Goal: Information Seeking & Learning: Find specific fact

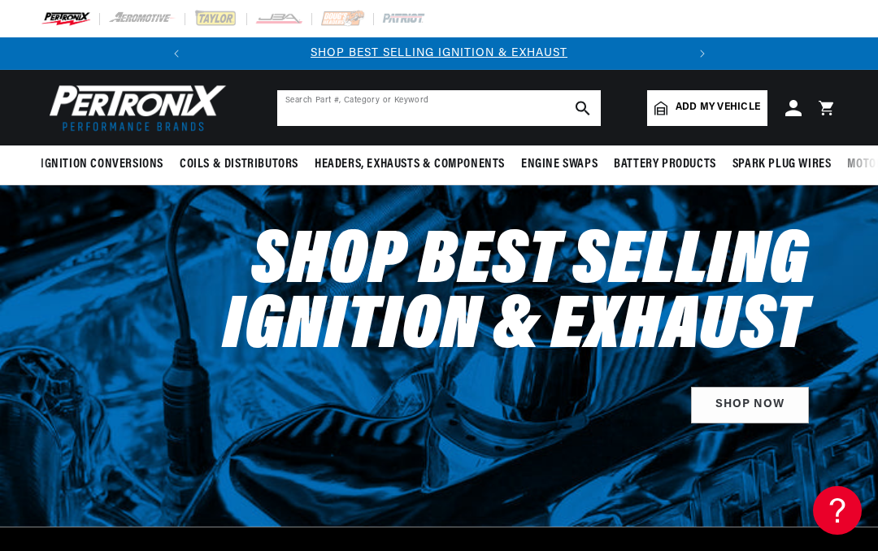
click at [370, 103] on input "text" at bounding box center [439, 108] width 324 height 36
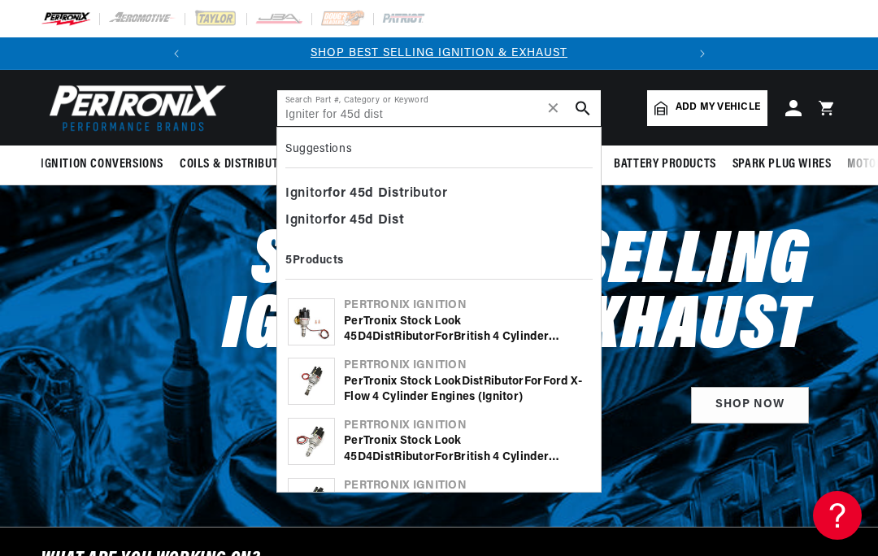
type input "Igniter for 45d dist"
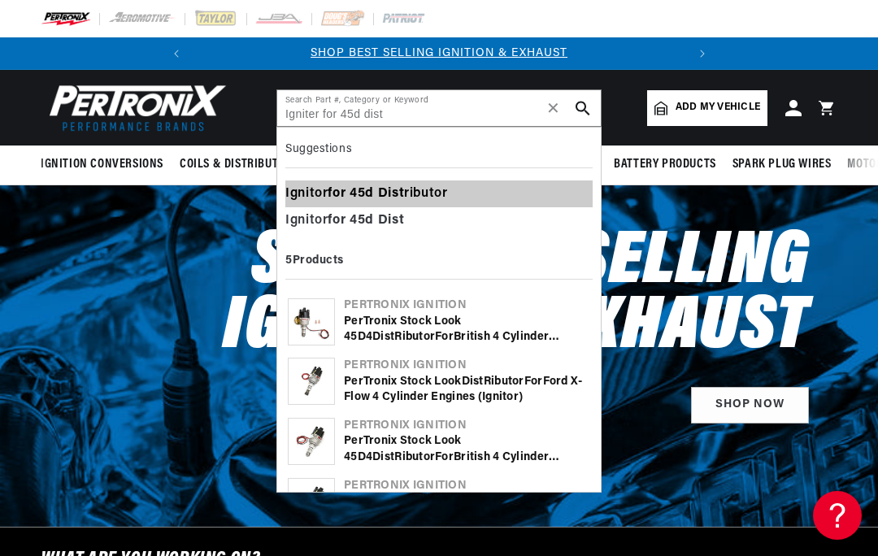
click at [450, 196] on div "Ignitor for 45d Dist ributor" at bounding box center [438, 194] width 307 height 28
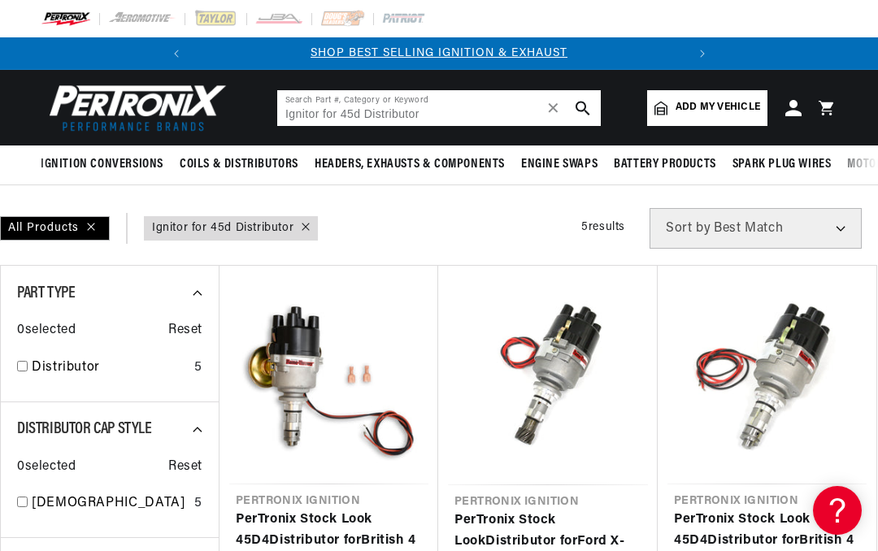
click at [450, 109] on input "Ignitor for 45d Distributor" at bounding box center [439, 108] width 324 height 36
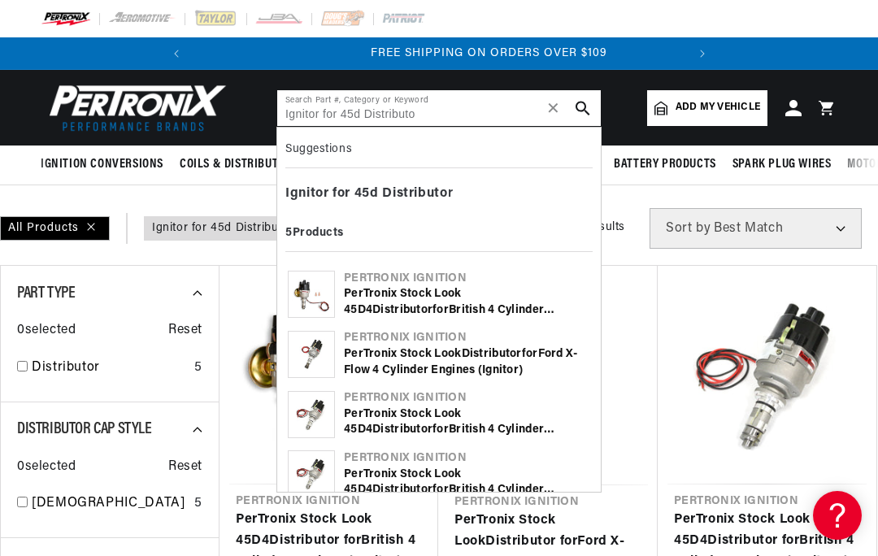
scroll to position [0, 493]
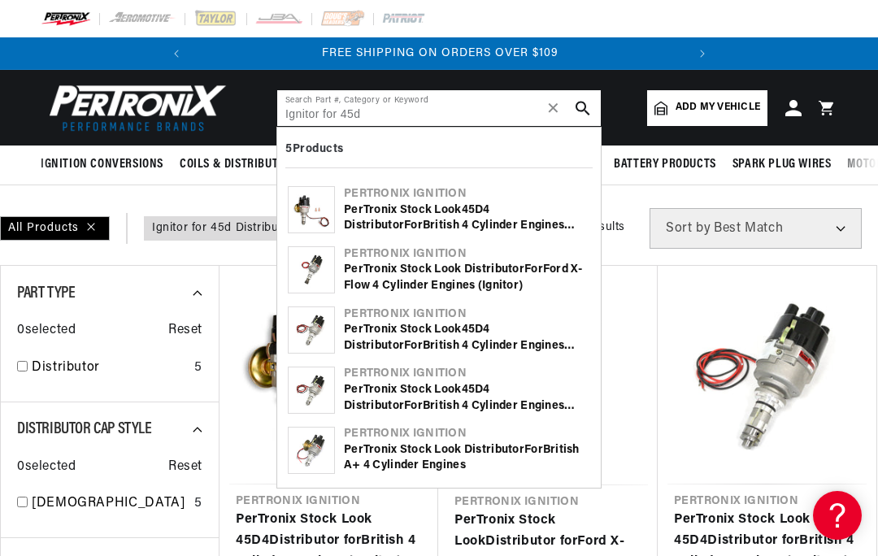
type input "Ignitor for 45d"
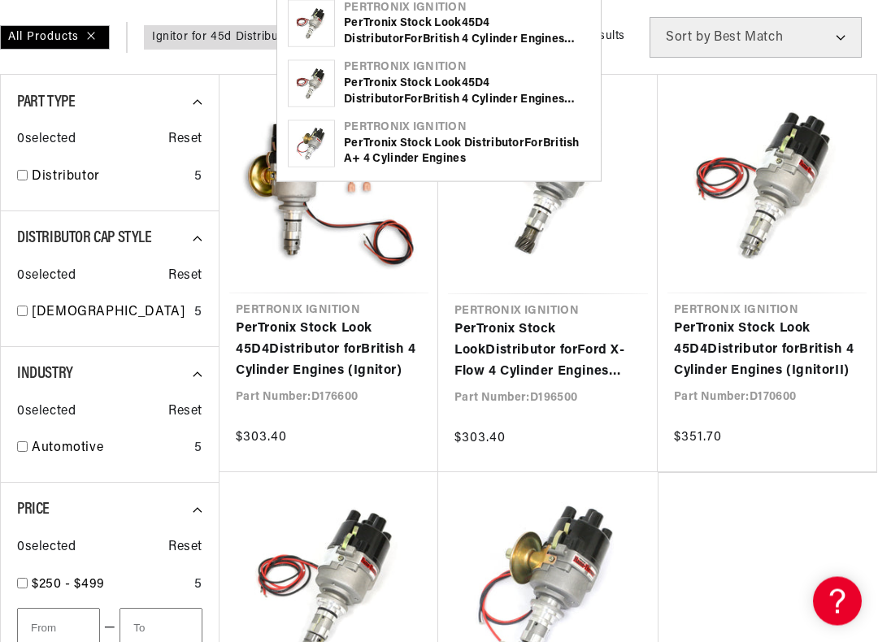
scroll to position [191, 0]
click at [601, 319] on link "PerTronix Stock Look Distributor for Ford X-Flow 4 Cylinder Engines ( Ignitor )" at bounding box center [547, 350] width 187 height 63
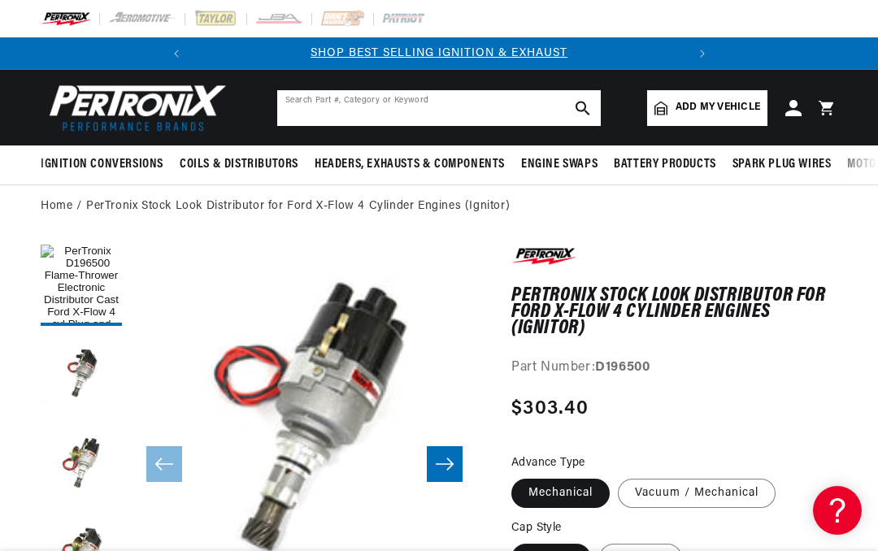
click at [382, 120] on input "text" at bounding box center [439, 108] width 324 height 36
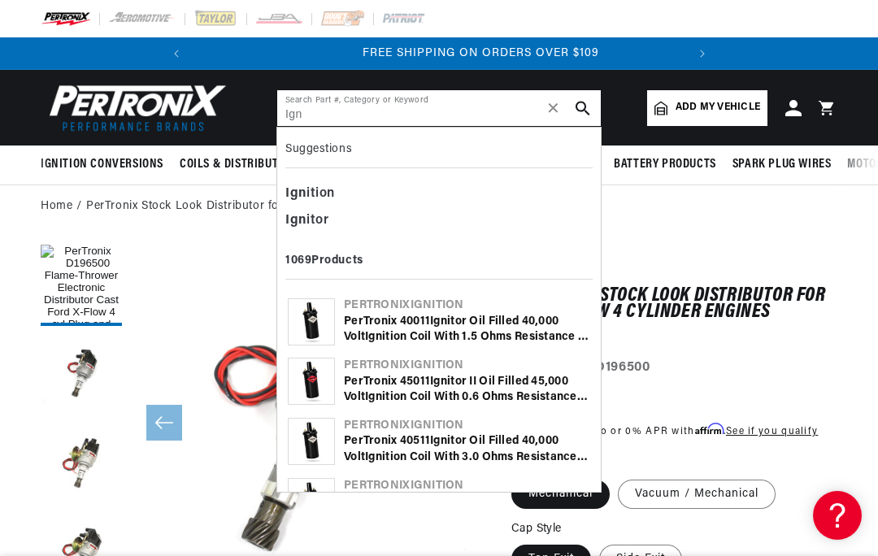
scroll to position [0, 493]
type input "Ign"
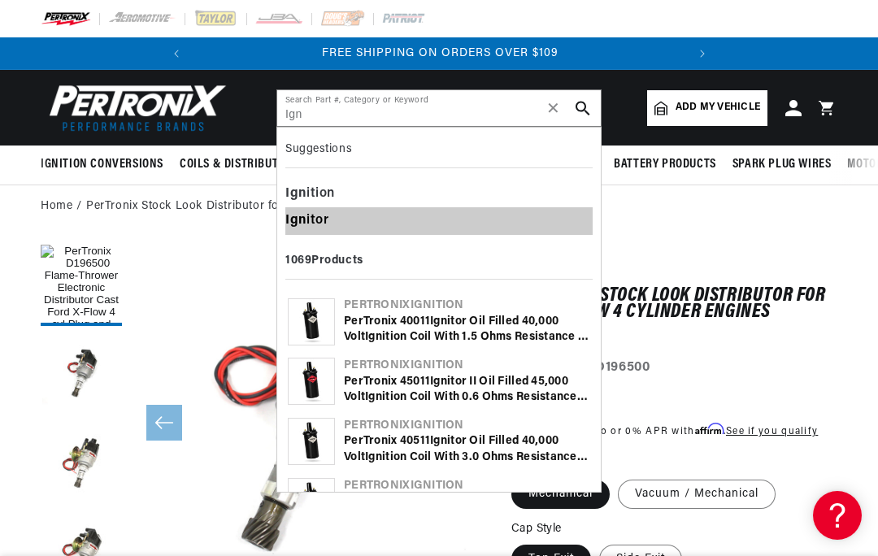
click at [314, 225] on div "Ign itor" at bounding box center [438, 221] width 307 height 28
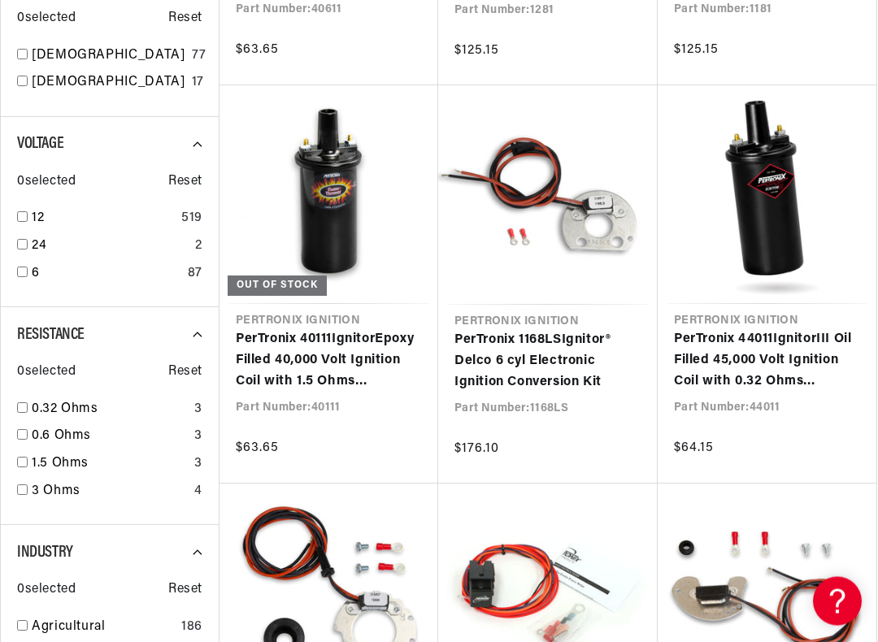
scroll to position [1017, 0]
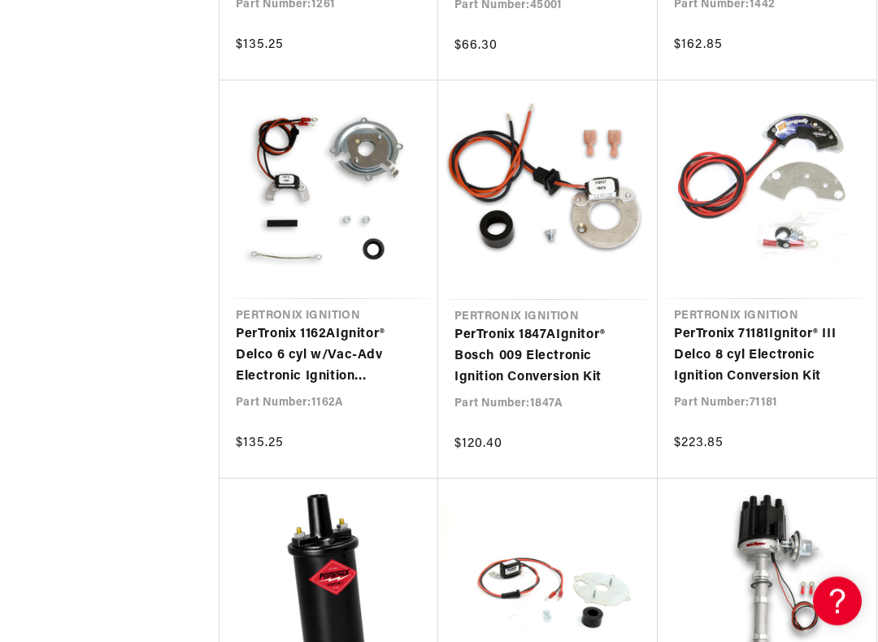
scroll to position [2615, 0]
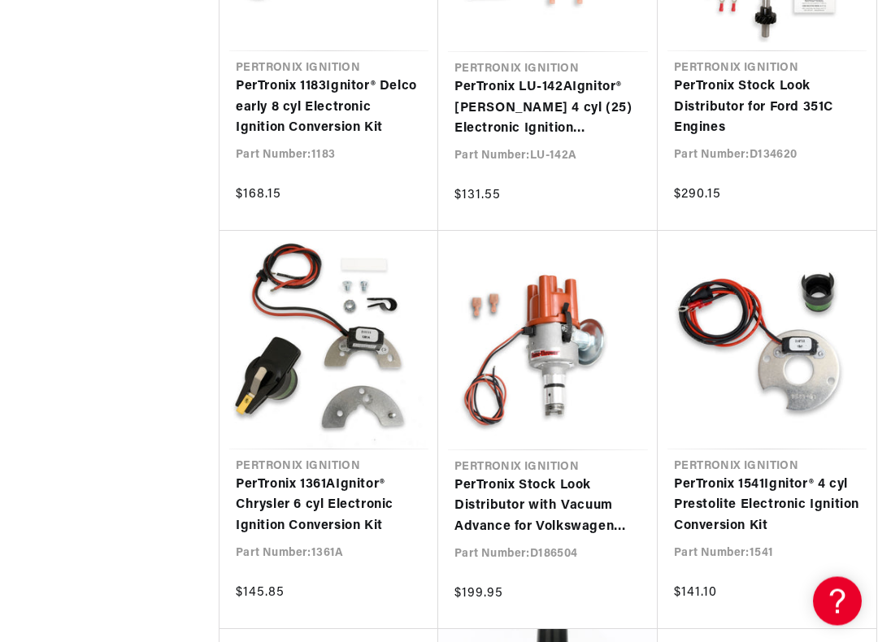
scroll to position [5650, 0]
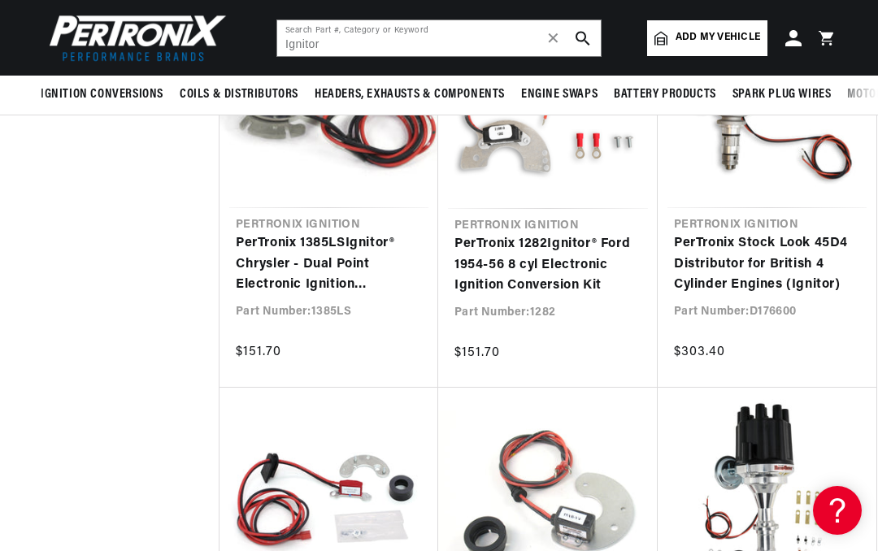
scroll to position [8677, 0]
